Goal: Navigation & Orientation: Find specific page/section

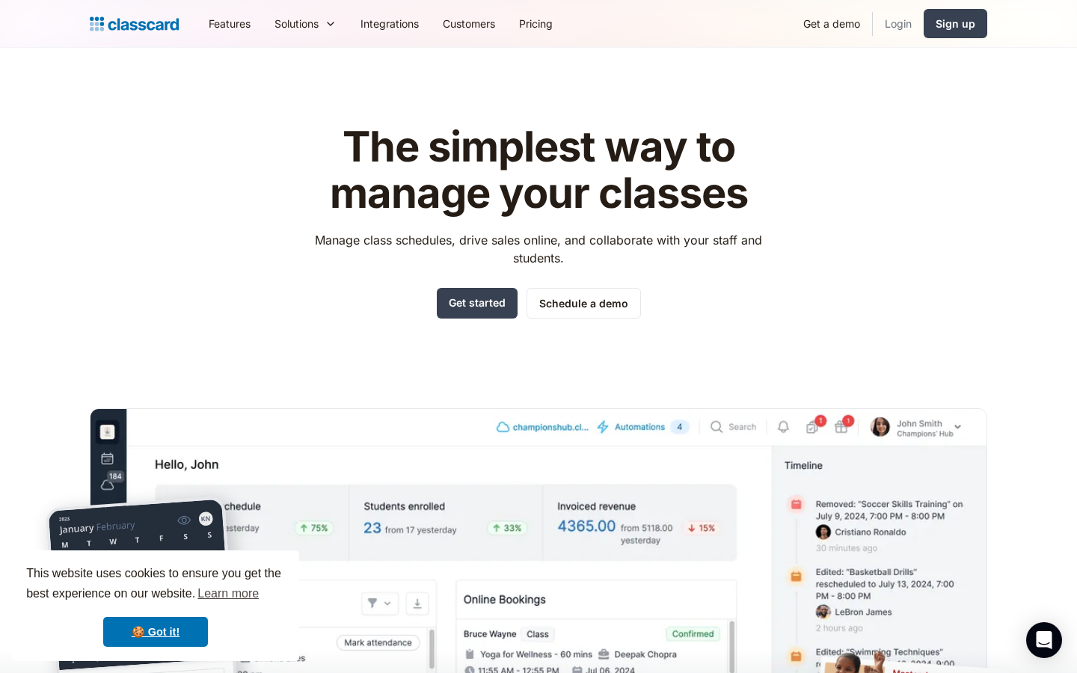
click at [897, 24] on link "Login" at bounding box center [898, 24] width 51 height 34
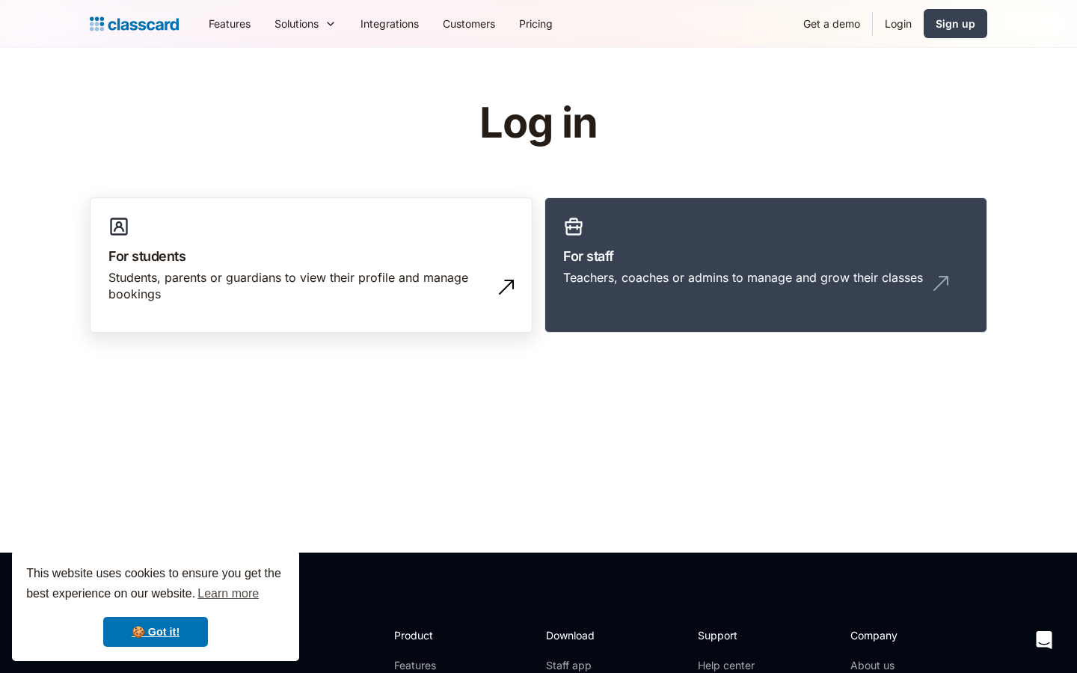
click at [324, 278] on div "Students, parents or guardians to view their profile and manage bookings" at bounding box center [295, 286] width 375 height 34
